Goal: Task Accomplishment & Management: Manage account settings

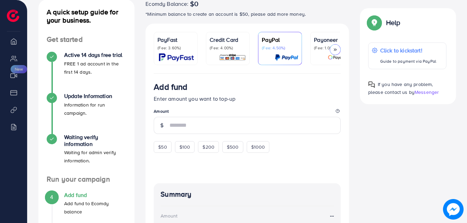
scroll to position [85, 0]
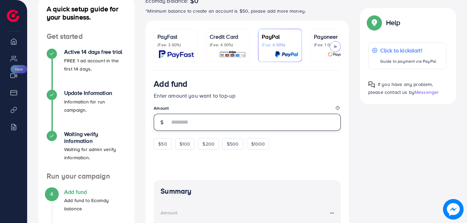
click at [183, 129] on input "number" at bounding box center [254, 122] width 171 height 17
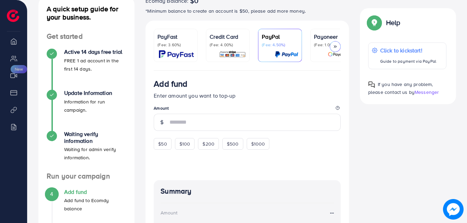
click at [184, 103] on div "Add fund Enter amount you want to top-up Amount $50 $100 $200 $500 $1000" at bounding box center [247, 114] width 187 height 71
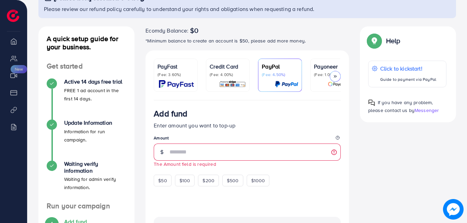
scroll to position [56, 0]
click at [227, 78] on div "Credit Card (Fee: 4.00%)" at bounding box center [228, 75] width 36 height 26
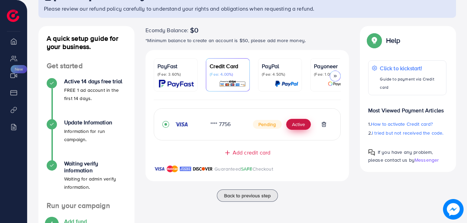
click at [301, 126] on button "Active" at bounding box center [298, 124] width 25 height 11
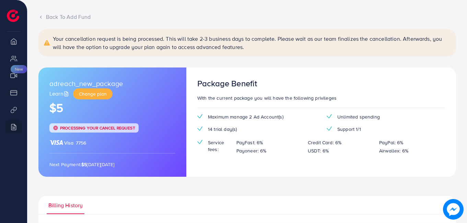
scroll to position [111, 0]
